Goal: Task Accomplishment & Management: Manage account settings

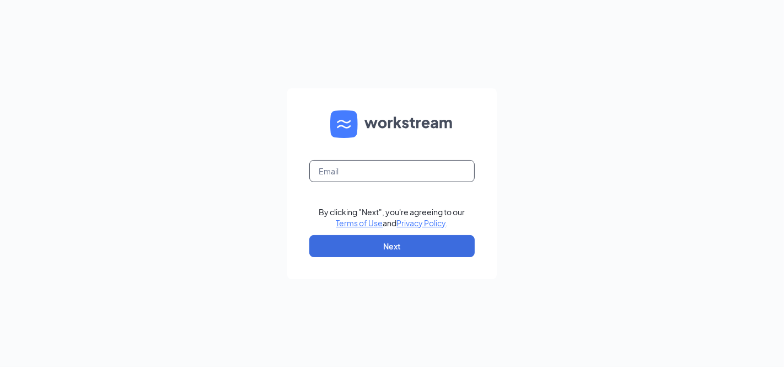
click at [374, 174] on input "text" at bounding box center [391, 171] width 165 height 22
type input "[EMAIL_ADDRESS][DOMAIN_NAME]"
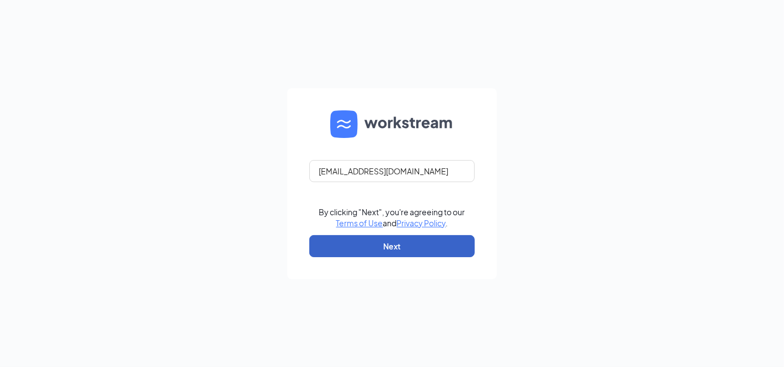
click at [362, 241] on button "Next" at bounding box center [391, 246] width 165 height 22
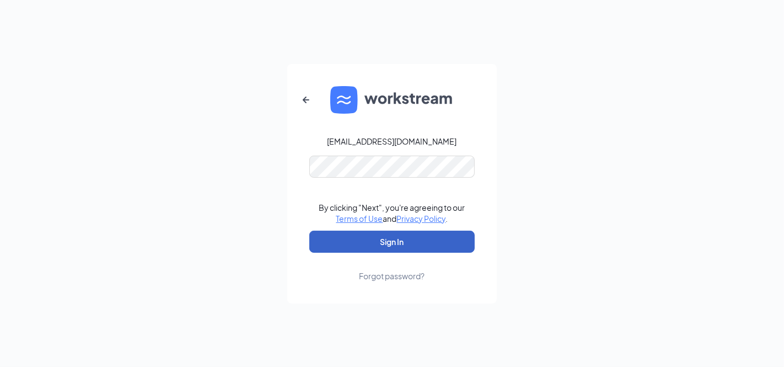
click at [388, 239] on button "Sign In" at bounding box center [391, 241] width 165 height 22
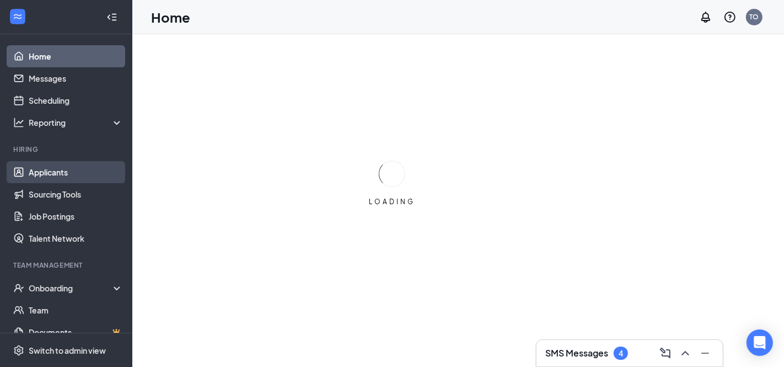
click at [62, 163] on link "Applicants" at bounding box center [76, 172] width 94 height 22
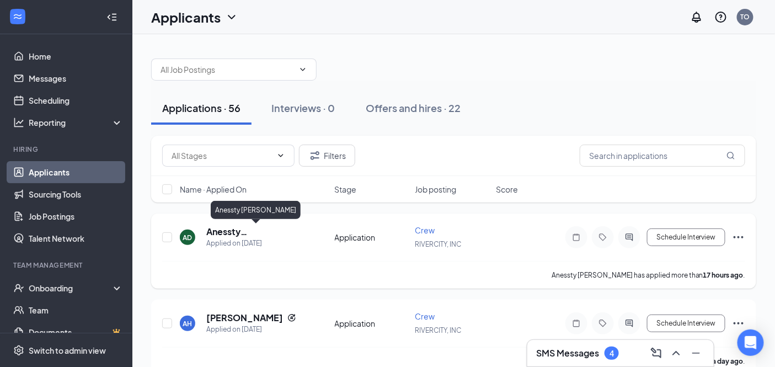
click at [254, 228] on h5 "Anessty Dortch" at bounding box center [255, 232] width 99 height 12
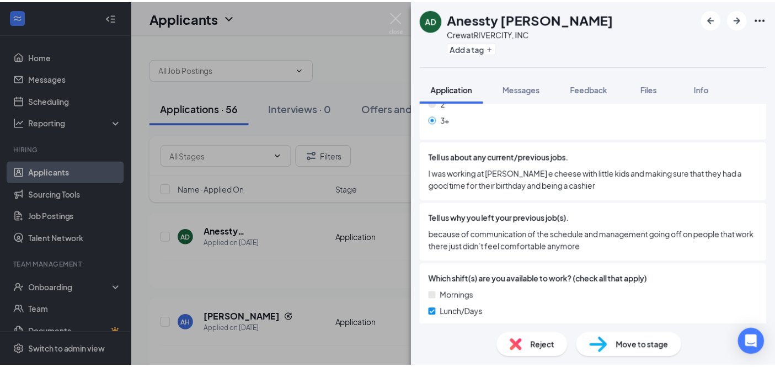
scroll to position [490, 0]
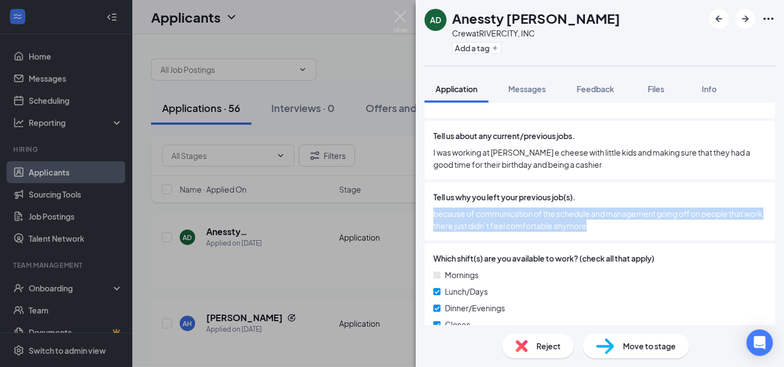
drag, startPoint x: 433, startPoint y: 210, endPoint x: 734, endPoint y: 226, distance: 301.5
click at [734, 226] on span "because of communication of the schedule and management going off on people tha…" at bounding box center [599, 219] width 333 height 24
click at [725, 226] on span "because of communication of the schedule and management going off on people tha…" at bounding box center [599, 219] width 333 height 24
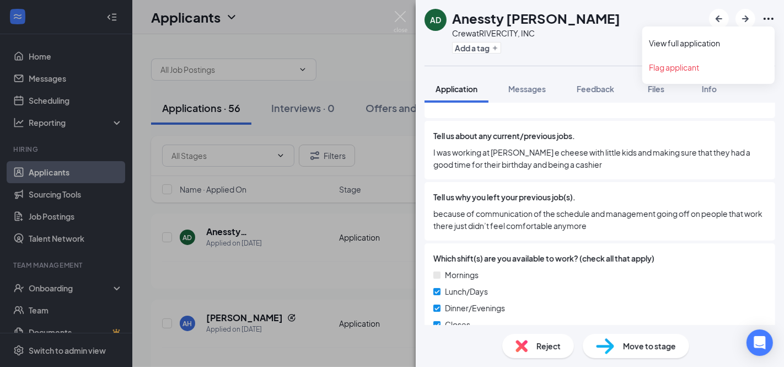
click at [772, 22] on icon "Ellipses" at bounding box center [768, 18] width 13 height 13
click at [704, 42] on link "View full application" at bounding box center [708, 42] width 119 height 11
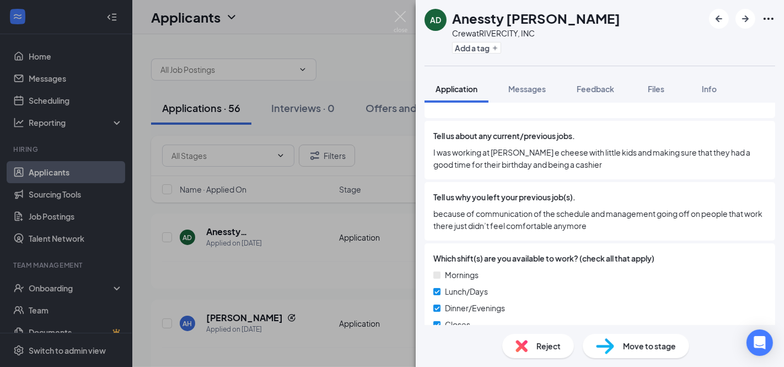
click at [352, 69] on div "AD Anessty Dortch Crew at RIVERCITY, INC Add a tag Application Messages Feedbac…" at bounding box center [392, 183] width 784 height 367
